Goal: Information Seeking & Learning: Learn about a topic

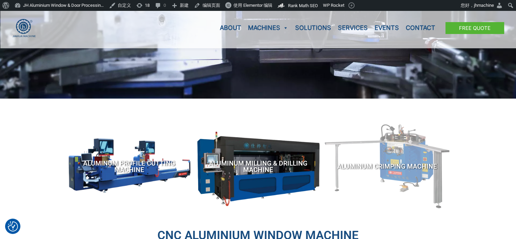
scroll to position [136, 0]
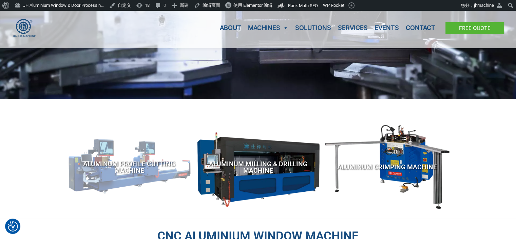
click at [120, 152] on link "Aluminum Profile Cutting Machine" at bounding box center [129, 167] width 122 height 78
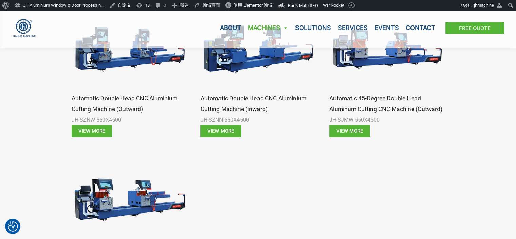
scroll to position [475, 0]
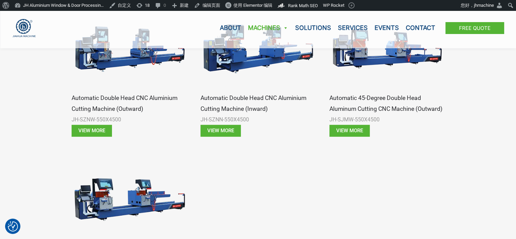
click at [397, 163] on div at bounding box center [387, 223] width 122 height 140
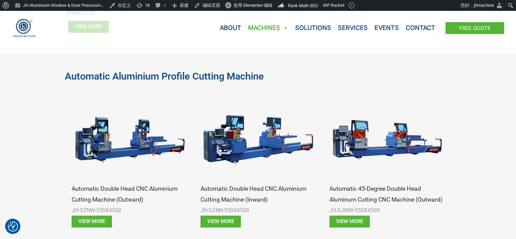
scroll to position [373, 0]
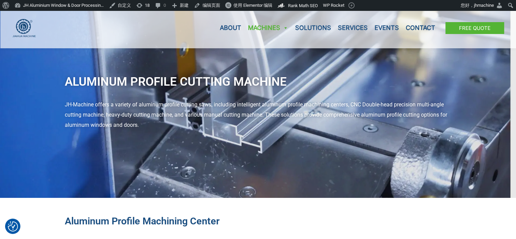
scroll to position [0, 0]
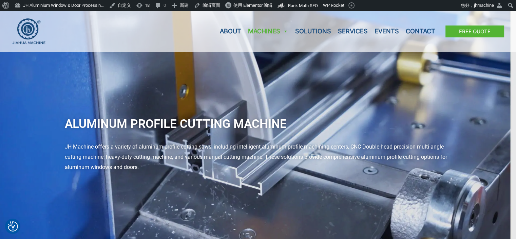
click at [259, 196] on div "Aluminum Profile Cutting Machine JH-Machine offers a variety of aluminum profil…" at bounding box center [258, 125] width 516 height 229
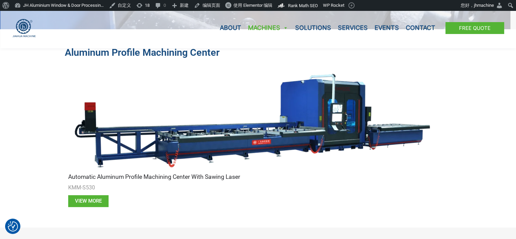
scroll to position [271, 0]
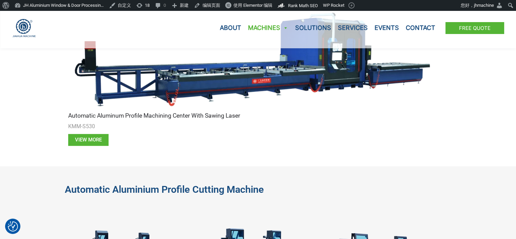
click at [427, 162] on div "aluminum profile machining center Automatic Aluminum Profile Machining Center w…" at bounding box center [258, 67] width 387 height 198
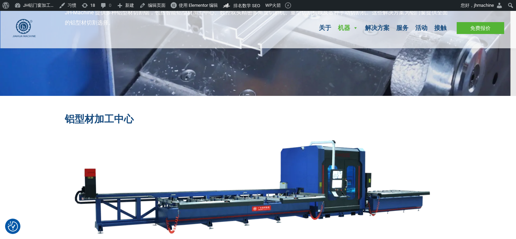
scroll to position [136, 0]
